Goal: Transaction & Acquisition: Purchase product/service

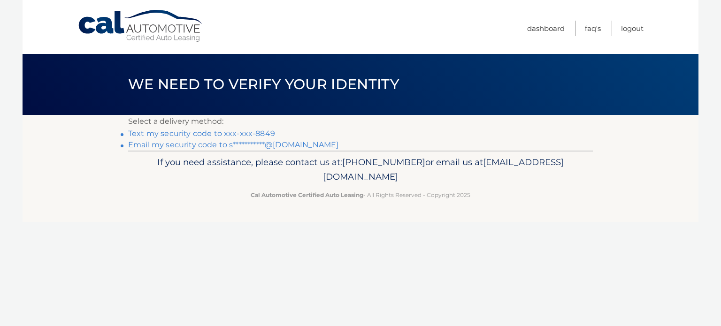
click at [247, 132] on link "Text my security code to xxx-xxx-8849" at bounding box center [201, 133] width 147 height 9
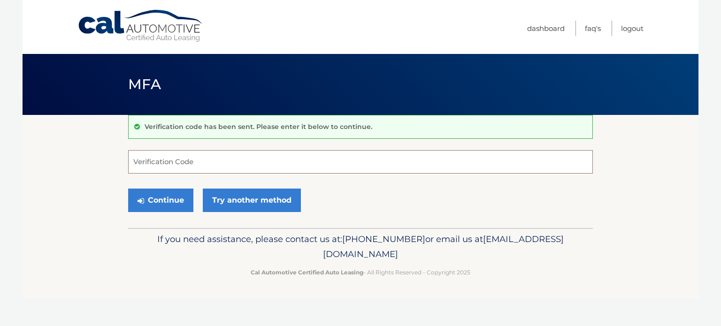
click at [218, 165] on input "Verification Code" at bounding box center [360, 161] width 464 height 23
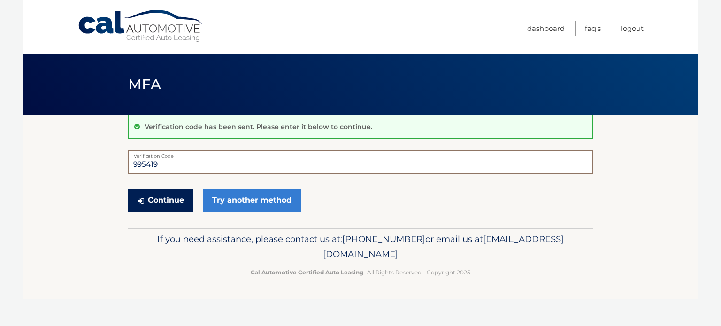
type input "995419"
click at [163, 200] on button "Continue" at bounding box center [160, 200] width 65 height 23
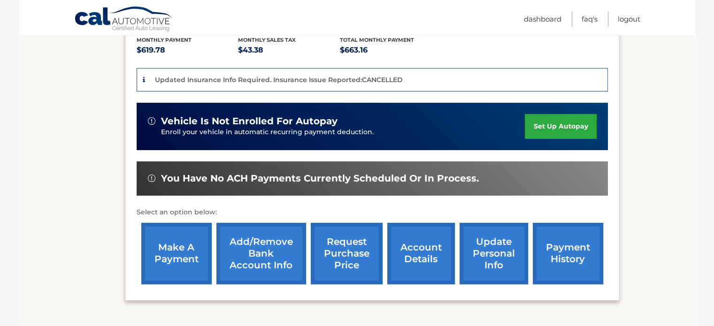
scroll to position [218, 0]
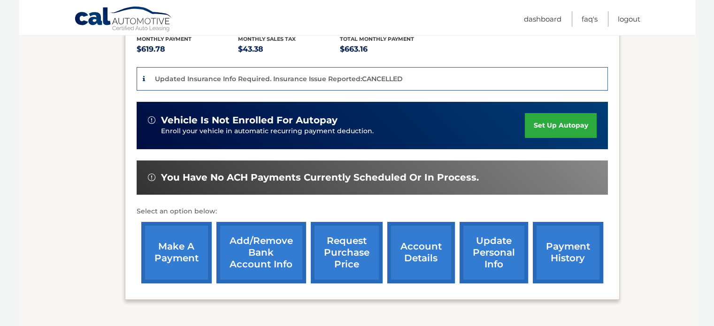
click at [177, 233] on link "make a payment" at bounding box center [176, 252] width 70 height 61
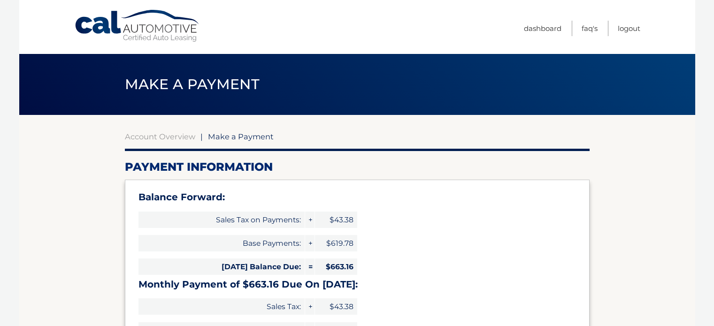
select select "NjI0MmE1MWQtZTRlNy00Y2ExLWJkZWYtYmZiMDI1MDkyZGMz"
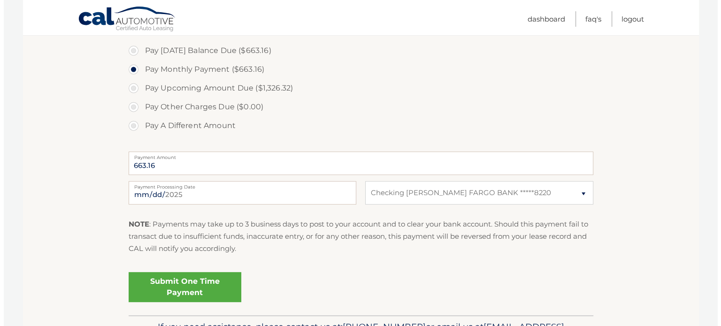
scroll to position [350, 0]
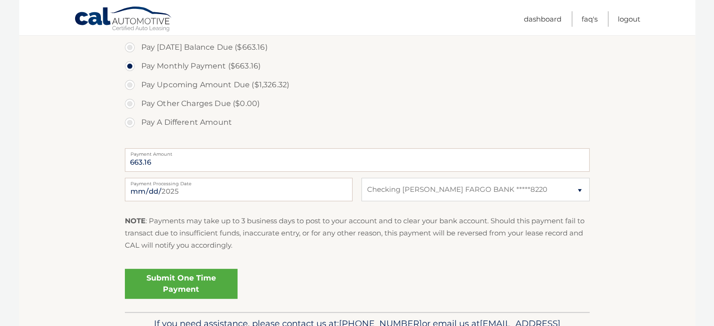
click at [197, 274] on link "Submit One Time Payment" at bounding box center [181, 284] width 113 height 30
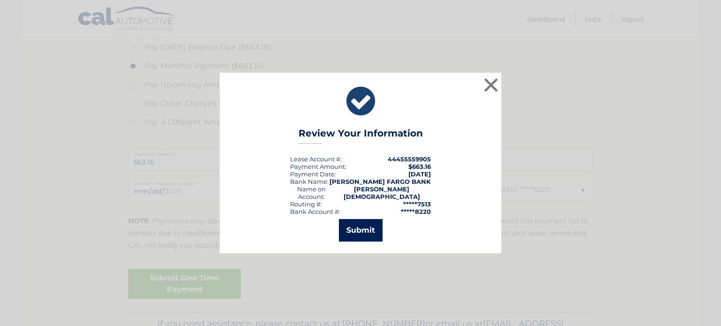
click at [364, 221] on button "Submit" at bounding box center [361, 230] width 44 height 23
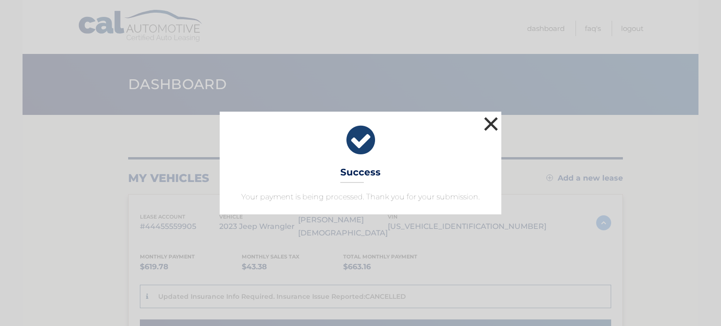
click at [488, 126] on button "×" at bounding box center [490, 123] width 19 height 19
